Goal: Transaction & Acquisition: Book appointment/travel/reservation

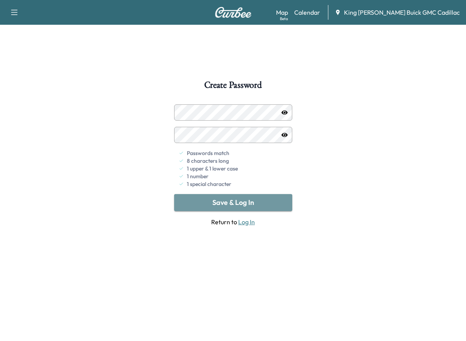
click at [185, 199] on button "Save & Log In" at bounding box center [233, 202] width 118 height 17
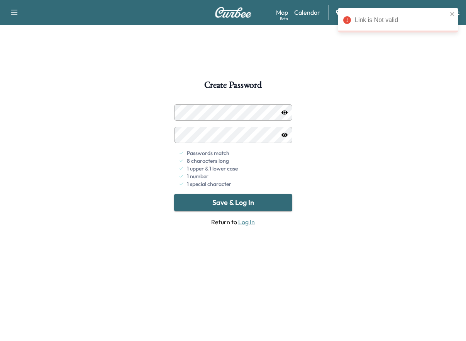
click at [339, 184] on div "Create Password Passwords match 8 characters long 1 upper & 1 lower case 1 numb…" at bounding box center [233, 250] width 466 height 341
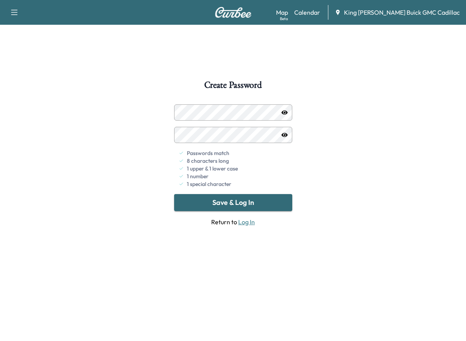
click at [268, 199] on button "Save & Log In" at bounding box center [233, 202] width 118 height 17
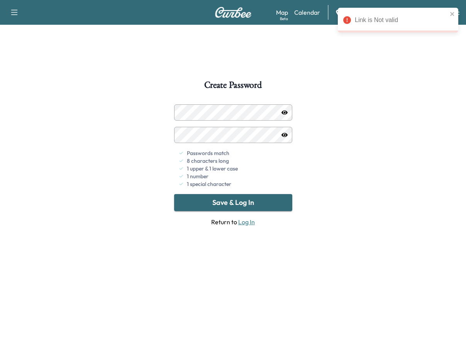
click at [317, 96] on div "Create Password Passwords match 8 characters long 1 upper & 1 lower case 1 numb…" at bounding box center [233, 250] width 466 height 341
click at [454, 12] on icon "close" at bounding box center [452, 14] width 5 height 6
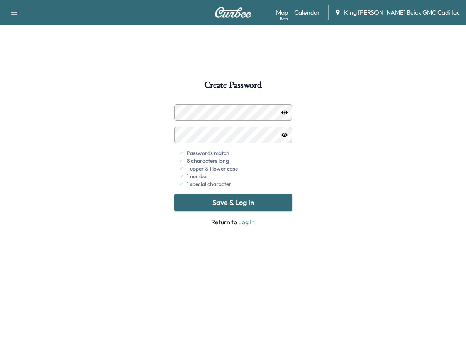
click at [242, 224] on link "Log In" at bounding box center [246, 222] width 17 height 8
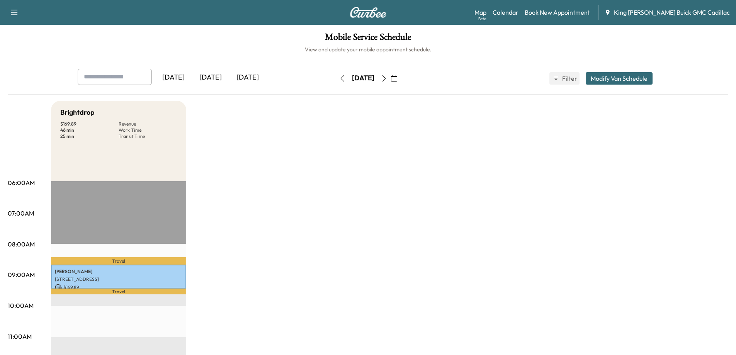
click at [211, 78] on div "Today" at bounding box center [210, 78] width 37 height 18
click at [472, 11] on link "Book New Appointment" at bounding box center [557, 12] width 65 height 9
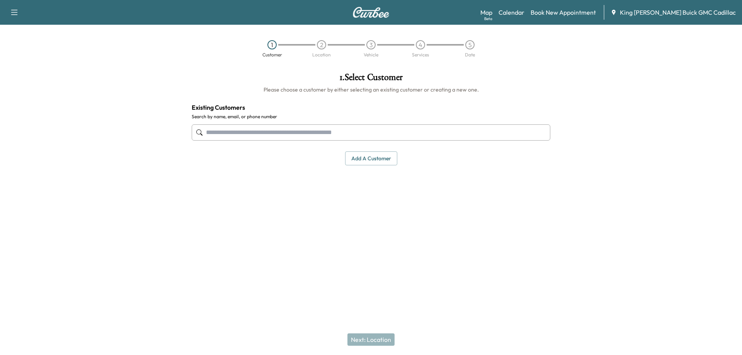
click at [245, 135] on input "text" at bounding box center [371, 132] width 359 height 16
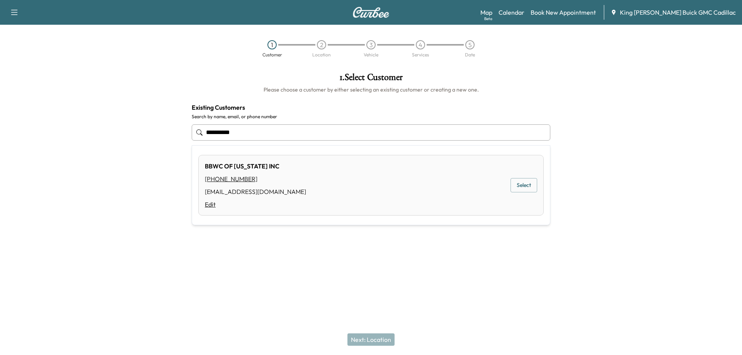
click at [211, 204] on link "Edit" at bounding box center [255, 204] width 101 height 9
type input "**********"
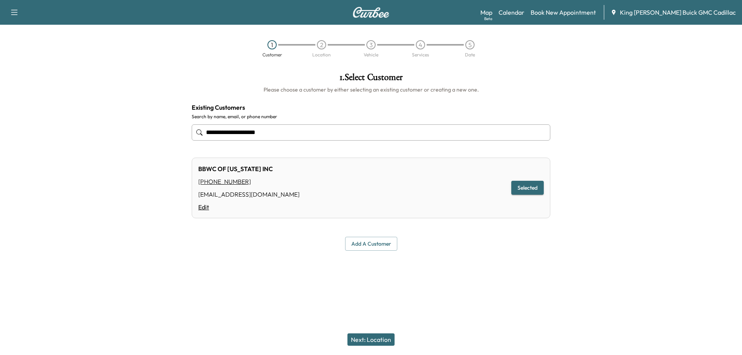
click at [204, 209] on link "Edit" at bounding box center [248, 206] width 101 height 9
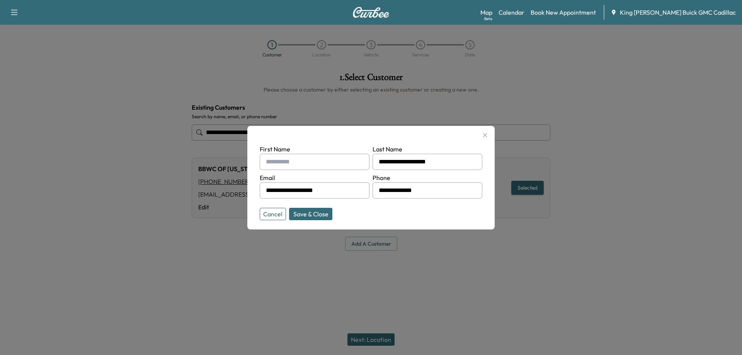
click at [283, 168] on input "text" at bounding box center [315, 162] width 110 height 16
click at [289, 155] on input "text" at bounding box center [315, 162] width 110 height 16
click at [339, 163] on input "text" at bounding box center [315, 162] width 110 height 16
type input "*"
type input "**********"
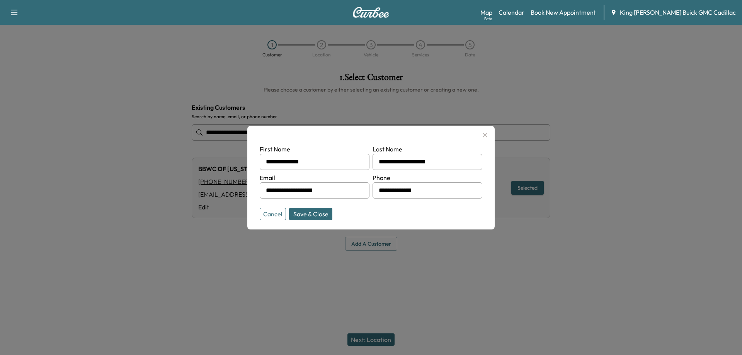
click at [327, 218] on button "Save & Close" at bounding box center [310, 214] width 43 height 12
type input "**********"
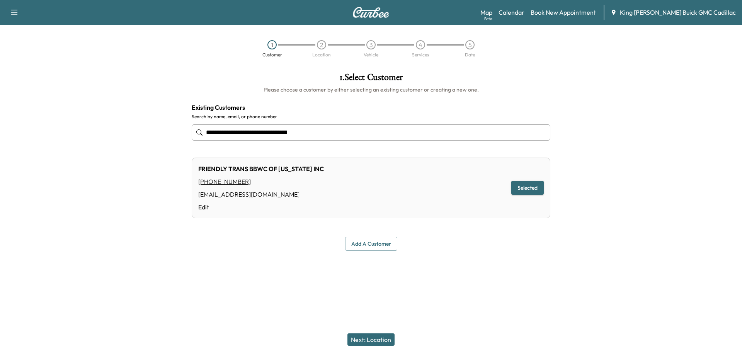
click at [203, 209] on link "Edit" at bounding box center [261, 206] width 126 height 9
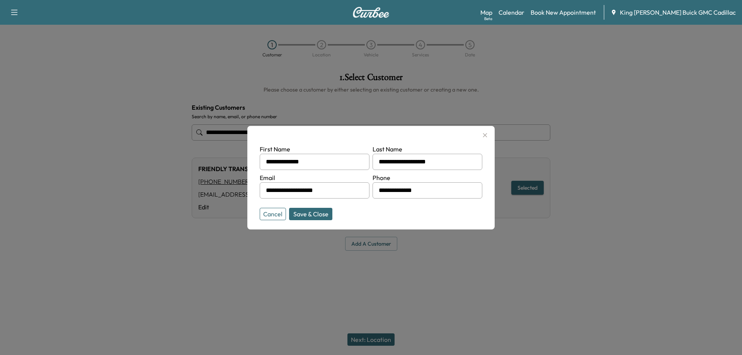
drag, startPoint x: 456, startPoint y: 161, endPoint x: 334, endPoint y: 164, distance: 121.8
click at [334, 164] on form "**********" at bounding box center [371, 181] width 223 height 73
type input "****"
click at [322, 217] on button "Save & Close" at bounding box center [310, 214] width 43 height 12
type input "**********"
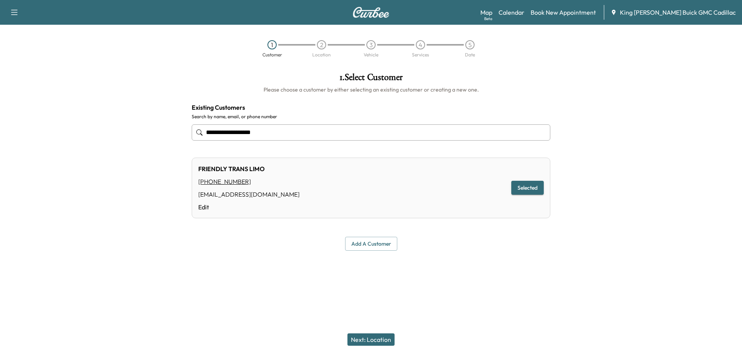
click at [357, 337] on button "Next: Location" at bounding box center [370, 339] width 47 height 12
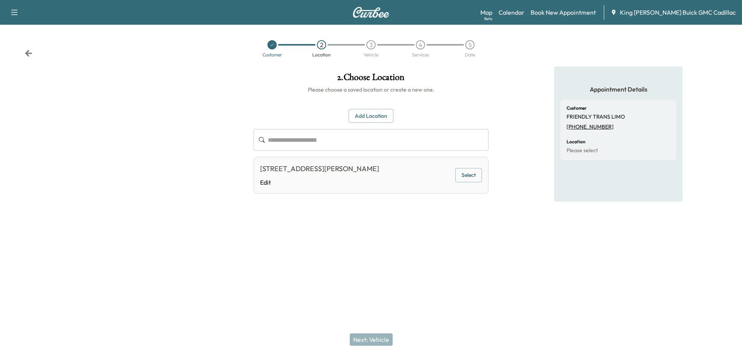
click at [297, 143] on input "text" at bounding box center [378, 140] width 221 height 22
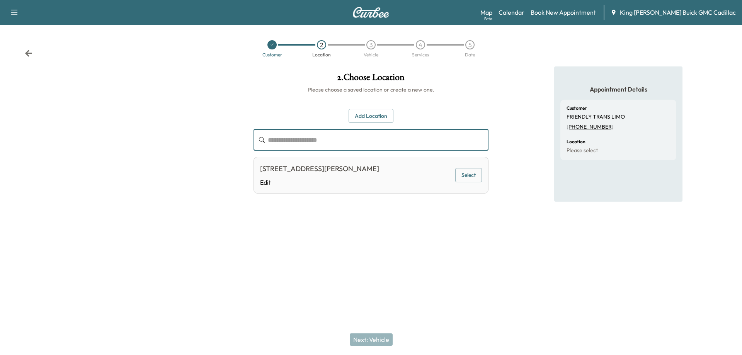
click at [294, 174] on div "30 JEFFERSON AVE, SAINT JAMES, NY, 11780 USA" at bounding box center [319, 168] width 119 height 11
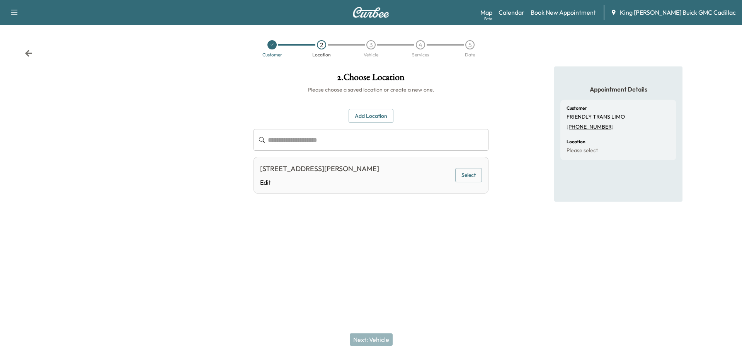
click at [288, 173] on div "30 JEFFERSON AVE, SAINT JAMES, NY, 11780 USA" at bounding box center [319, 168] width 119 height 11
click at [468, 176] on button "Select" at bounding box center [468, 175] width 27 height 14
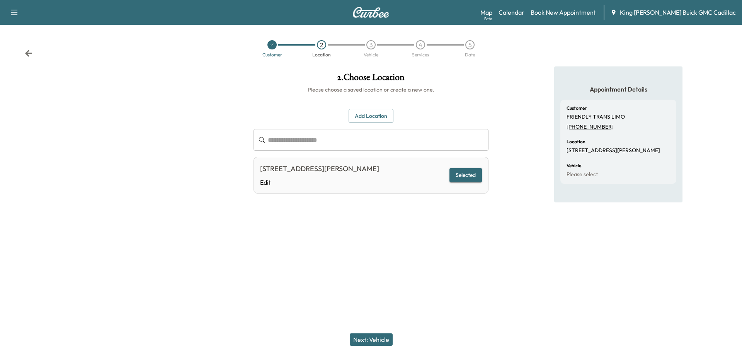
click at [381, 339] on button "Next: Vehicle" at bounding box center [371, 339] width 43 height 12
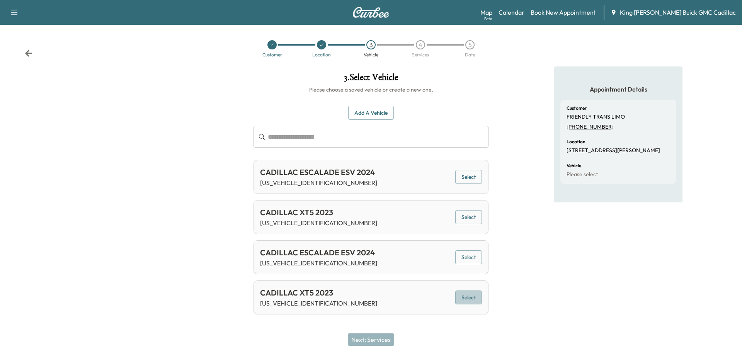
click at [472, 299] on button "Select" at bounding box center [468, 298] width 27 height 14
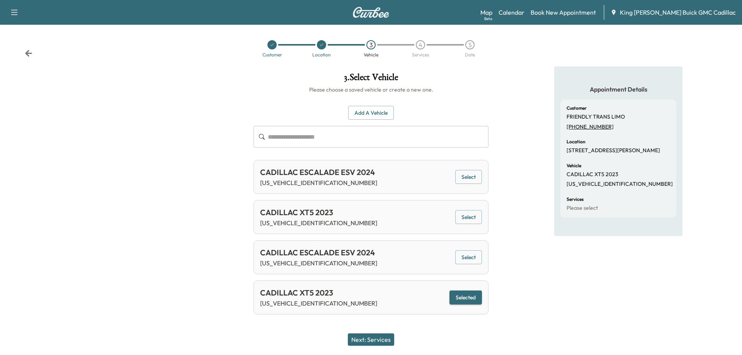
click at [381, 339] on button "Next: Services" at bounding box center [371, 339] width 46 height 12
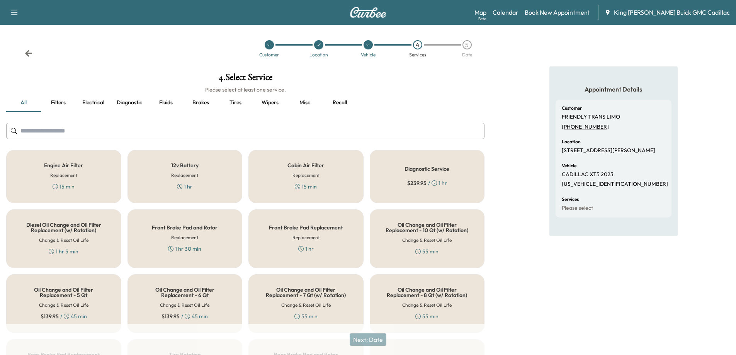
click at [100, 128] on input "text" at bounding box center [245, 131] width 478 height 16
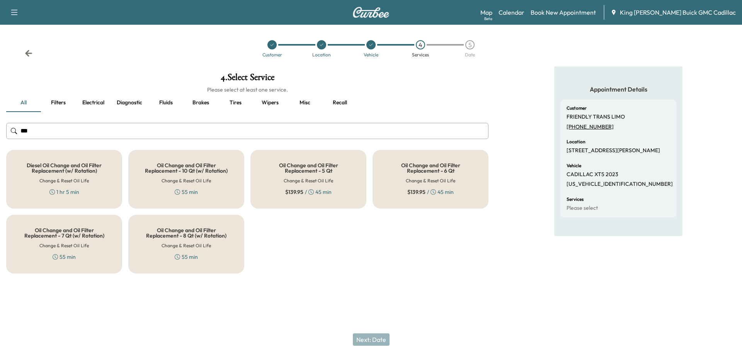
type input "***"
click at [466, 174] on div "Oil Change and Oil Filter Replacement - 6 Qt Change & Reset Oil Life $ 139.95 /…" at bounding box center [431, 179] width 116 height 59
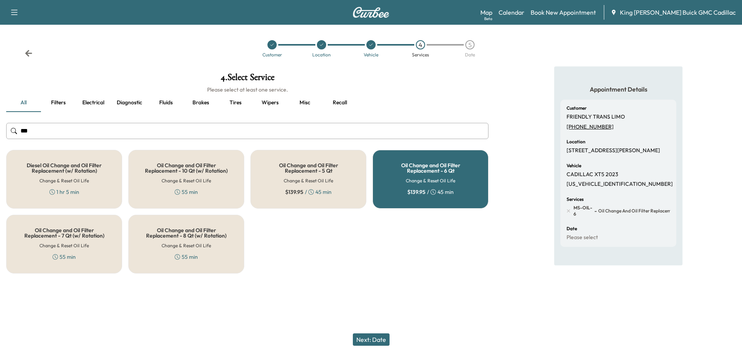
click at [384, 339] on button "Next: Date" at bounding box center [371, 339] width 37 height 12
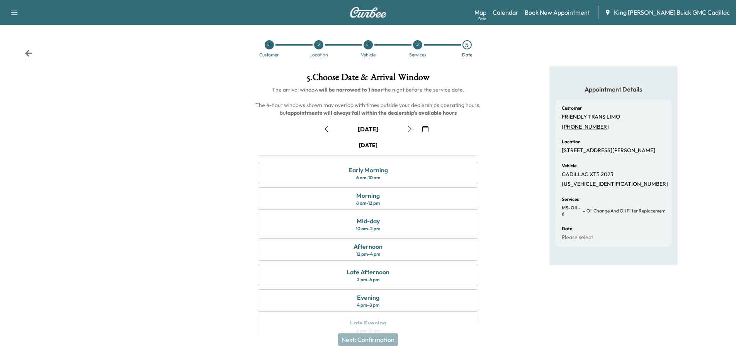
click at [417, 45] on icon at bounding box center [417, 45] width 5 height 5
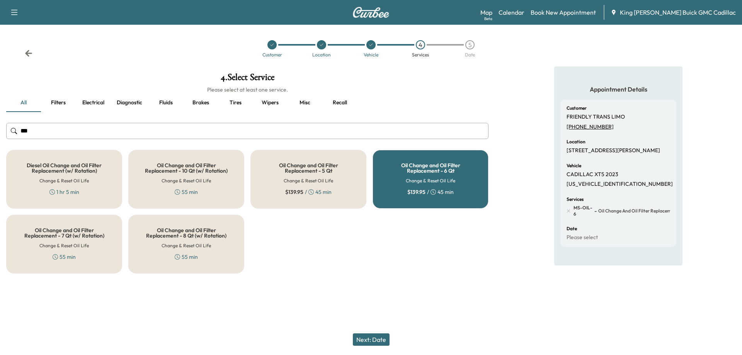
click at [305, 104] on button "Misc" at bounding box center [305, 103] width 35 height 19
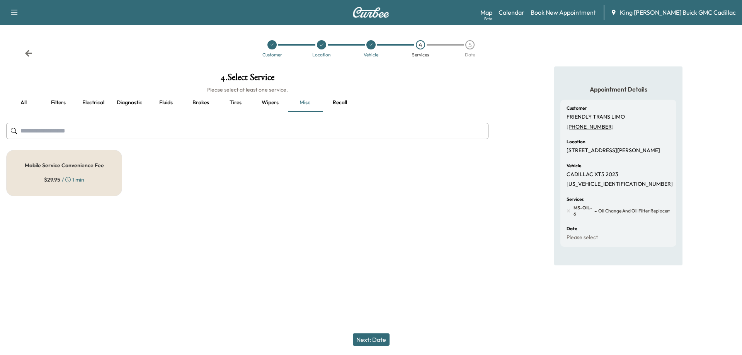
click at [70, 167] on h5 "Mobile Service Convenience Fee" at bounding box center [64, 165] width 79 height 5
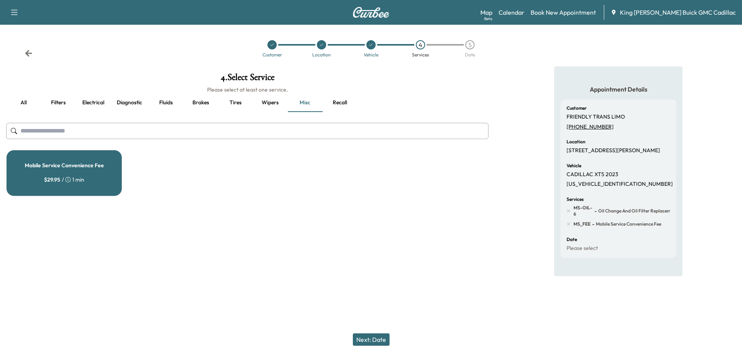
click at [379, 339] on button "Next: Date" at bounding box center [371, 339] width 37 height 12
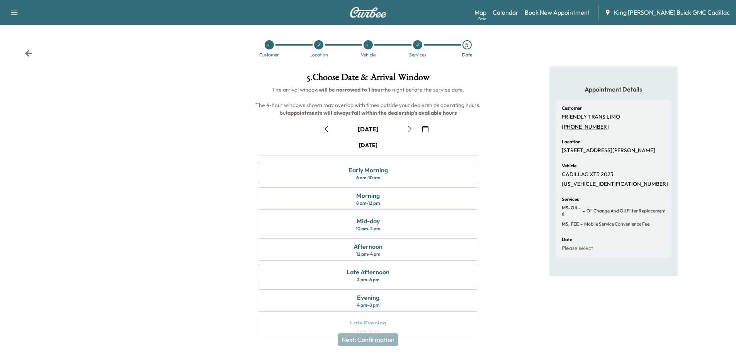
click at [329, 127] on icon "button" at bounding box center [326, 129] width 6 height 6
click at [333, 245] on div "Afternoon 12 pm - 4 pm" at bounding box center [368, 249] width 221 height 22
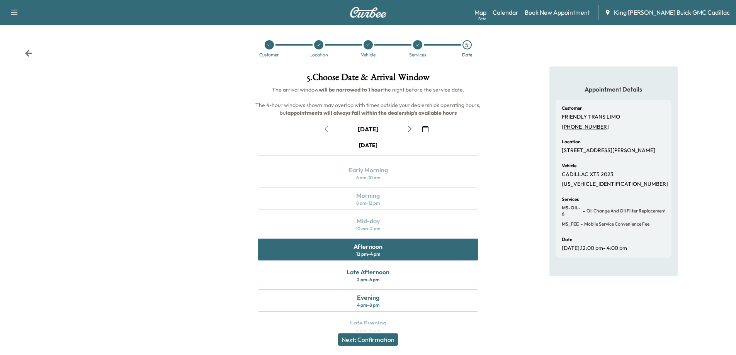
click at [366, 338] on button "Next: Confirmation" at bounding box center [368, 339] width 60 height 12
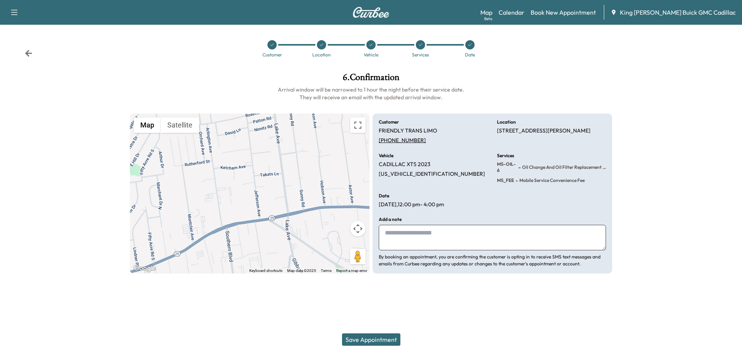
click at [436, 294] on div at bounding box center [371, 292] width 742 height 25
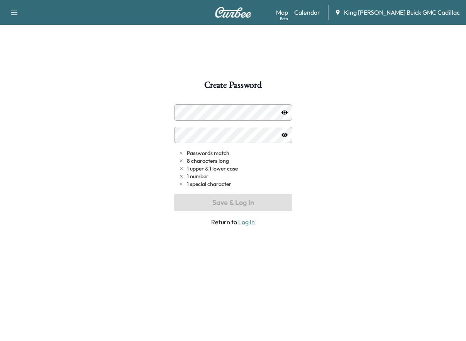
click at [233, 10] on img at bounding box center [233, 12] width 37 height 11
